Goal: Task Accomplishment & Management: Manage account settings

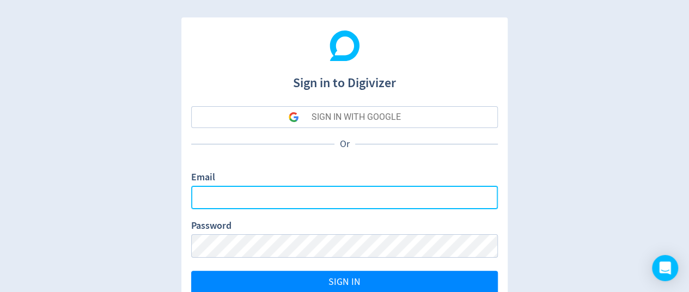
click at [277, 202] on input "Email" at bounding box center [344, 197] width 307 height 23
type input "[DOMAIN_NAME][EMAIL_ADDRESS][DOMAIN_NAME]"
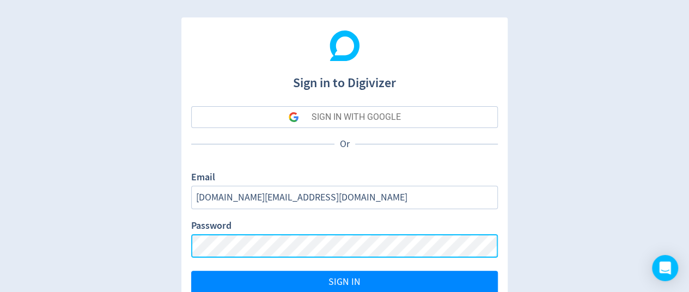
click at [191, 271] on button "SIGN IN" at bounding box center [344, 282] width 307 height 23
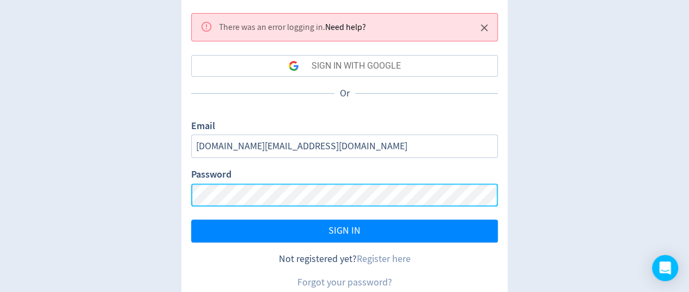
scroll to position [109, 0]
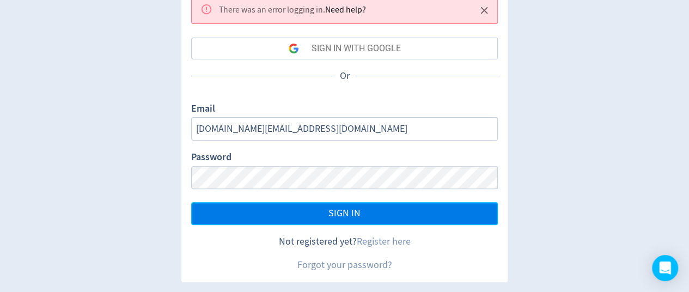
click at [310, 211] on button "SIGN IN" at bounding box center [344, 213] width 307 height 23
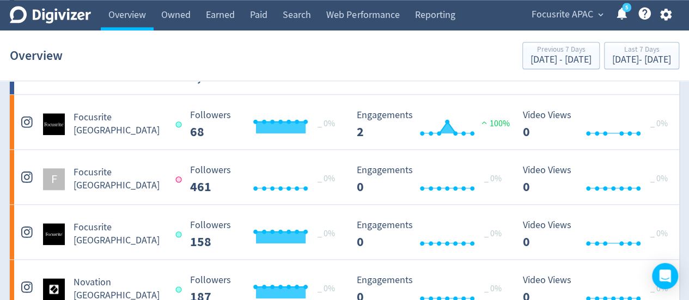
scroll to position [545, 0]
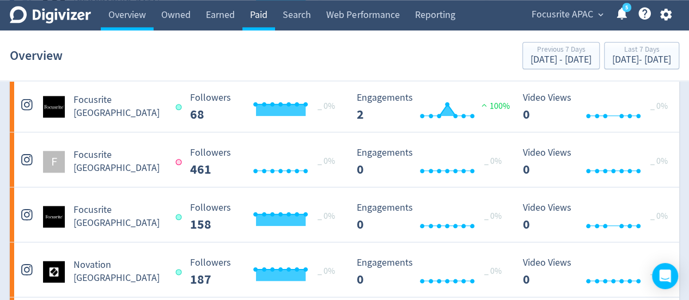
click at [252, 15] on link "Paid" at bounding box center [258, 15] width 33 height 31
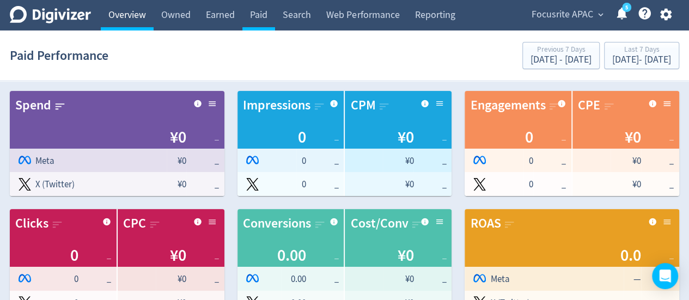
click at [114, 17] on link "Overview" at bounding box center [127, 15] width 53 height 31
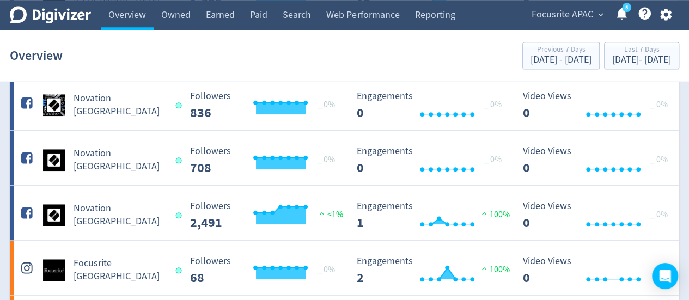
scroll to position [490, 0]
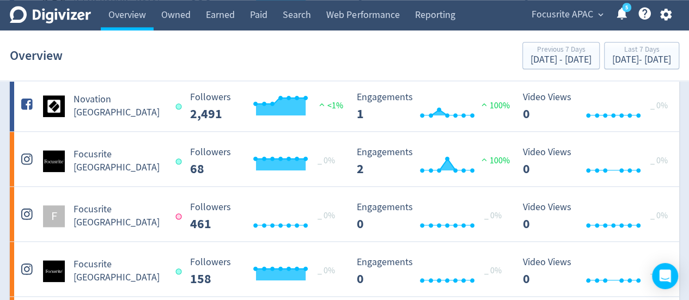
click at [598, 15] on span "expand_more" at bounding box center [601, 15] width 10 height 10
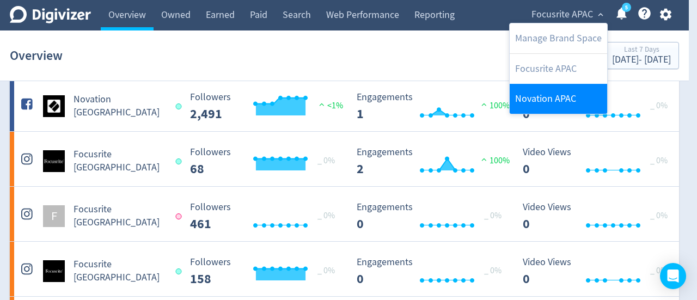
click at [541, 87] on link "Novation APAC" at bounding box center [559, 99] width 98 height 30
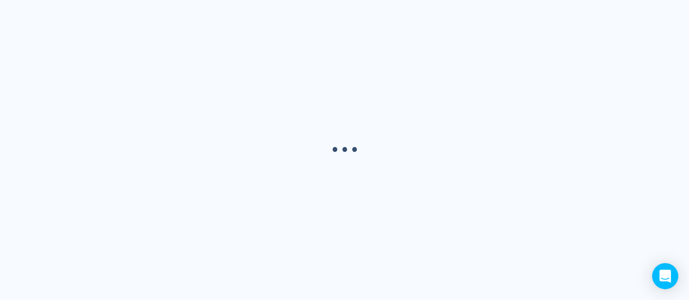
scroll to position [0, 0]
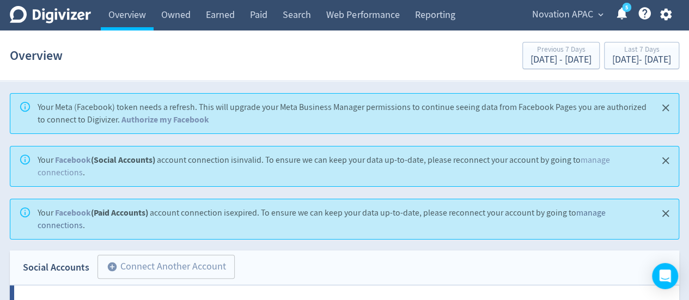
click at [72, 222] on link "manage connections" at bounding box center [322, 219] width 568 height 23
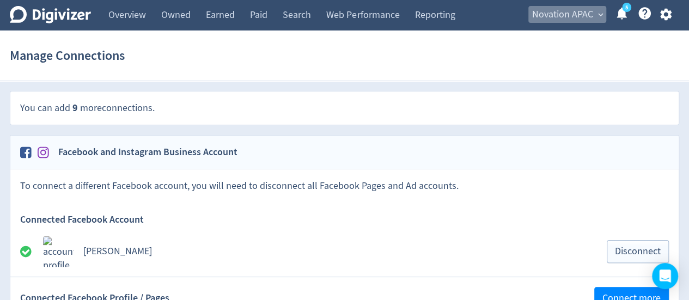
click at [596, 15] on span "expand_more" at bounding box center [601, 15] width 10 height 10
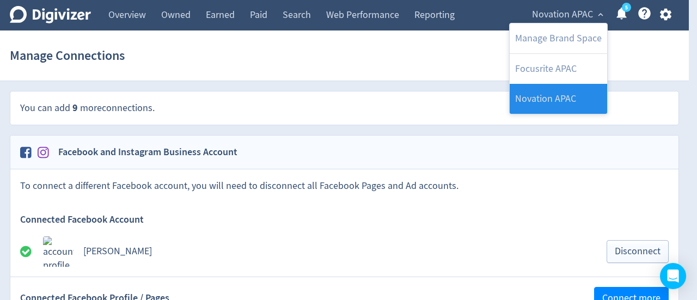
click at [539, 100] on link "Novation APAC" at bounding box center [559, 99] width 98 height 30
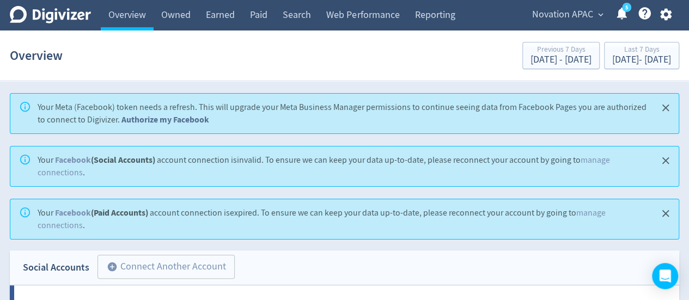
click at [149, 118] on link "Authorize my Facebook" at bounding box center [166, 119] width 88 height 11
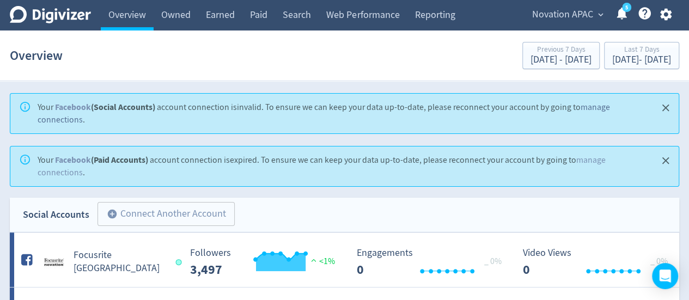
click at [596, 108] on link "manage connections" at bounding box center [324, 113] width 573 height 23
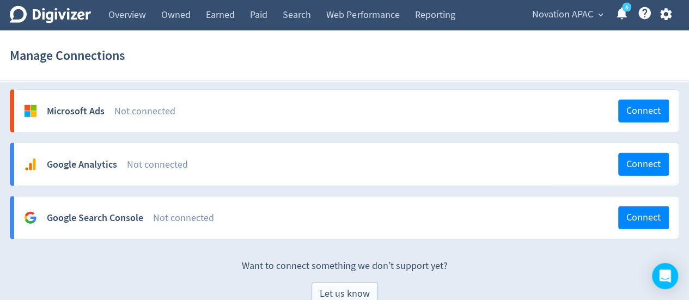
scroll to position [1285, 0]
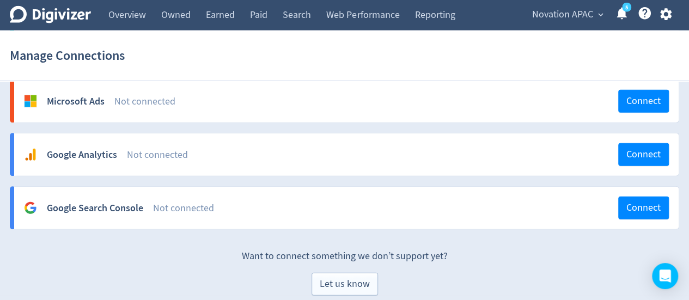
click at [566, 19] on span "Novation APAC" at bounding box center [562, 14] width 61 height 17
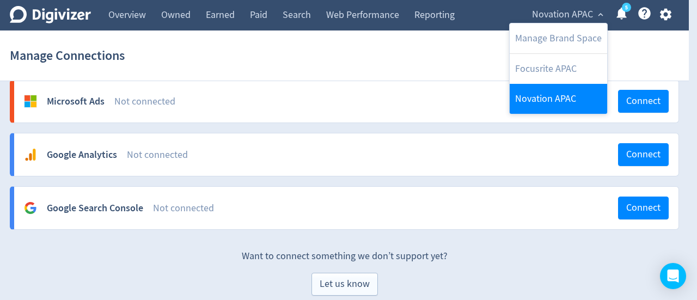
click at [535, 102] on link "Novation APAC" at bounding box center [559, 99] width 98 height 30
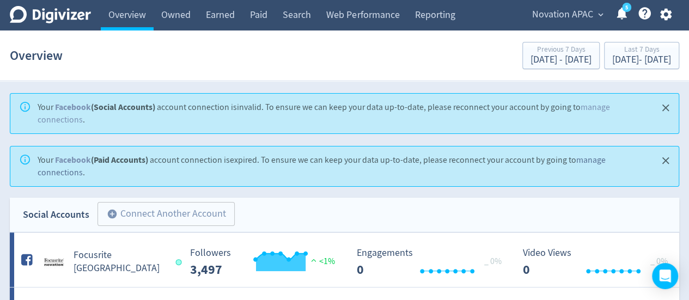
click at [577, 157] on link "manage connections" at bounding box center [322, 166] width 568 height 23
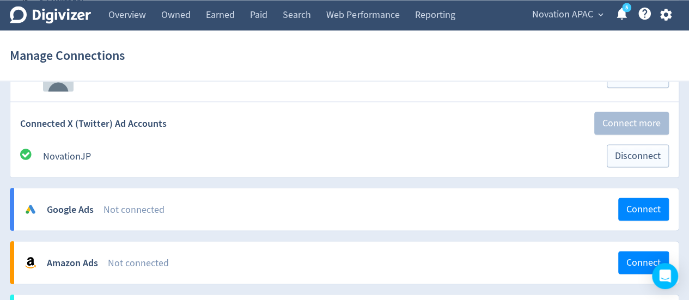
scroll to position [981, 0]
